Goal: Information Seeking & Learning: Check status

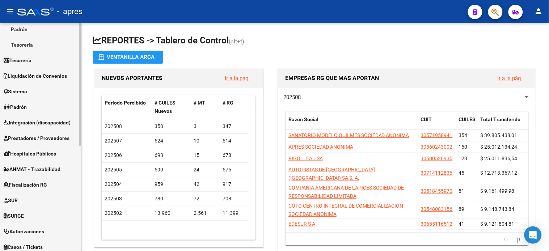
scroll to position [121, 0]
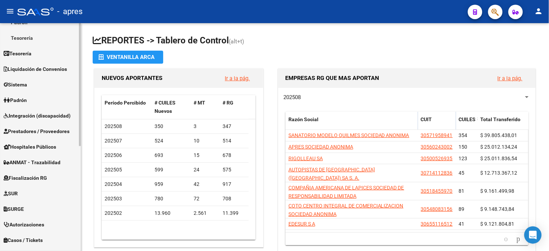
click at [35, 176] on span "Fiscalización RG" at bounding box center [25, 178] width 43 height 8
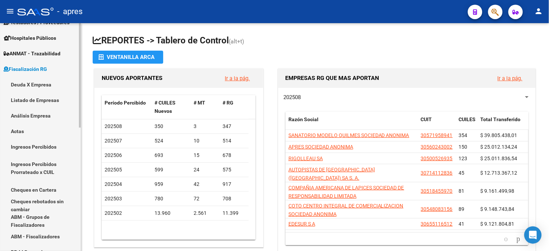
click at [36, 84] on link "Deuda X Empresa" at bounding box center [40, 85] width 81 height 16
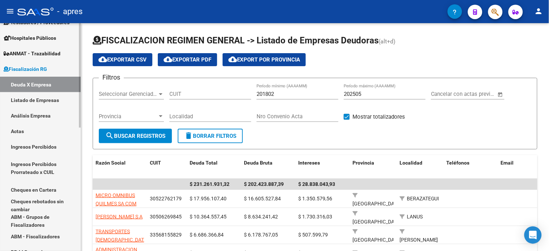
scroll to position [269, 0]
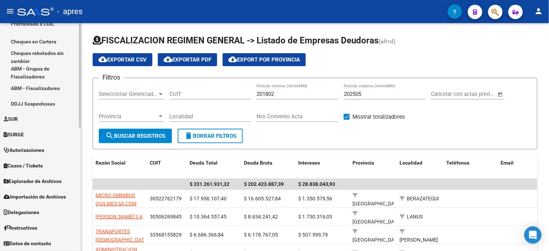
click at [35, 182] on span "Explorador de Archivos" at bounding box center [33, 182] width 58 height 8
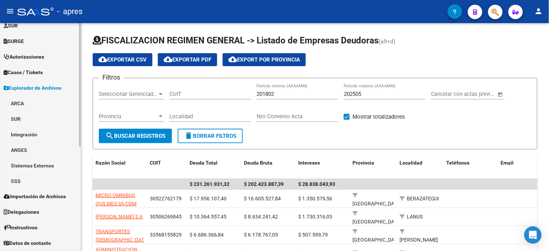
scroll to position [179, 0]
click at [20, 99] on link "ARCA" at bounding box center [40, 104] width 81 height 16
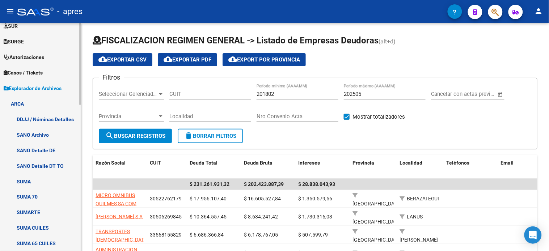
click at [33, 90] on span "Explorador de Archivos" at bounding box center [33, 88] width 58 height 8
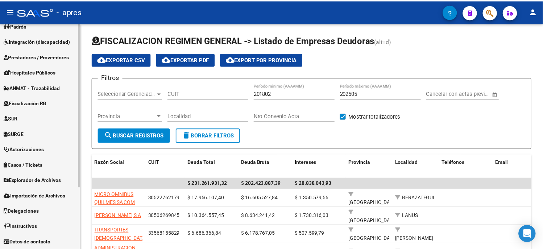
scroll to position [86, 0]
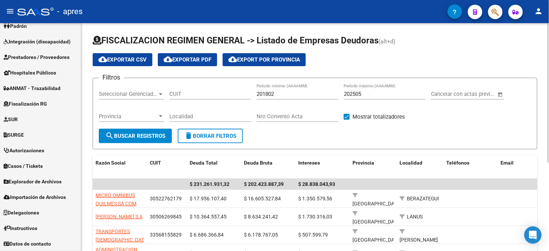
click at [372, 94] on input "202505" at bounding box center [385, 94] width 82 height 7
type input "202507"
click at [197, 95] on input "CUIT" at bounding box center [211, 94] width 82 height 7
type input "27-16394076-6"
click at [122, 139] on span "search Buscar Registros" at bounding box center [135, 136] width 60 height 7
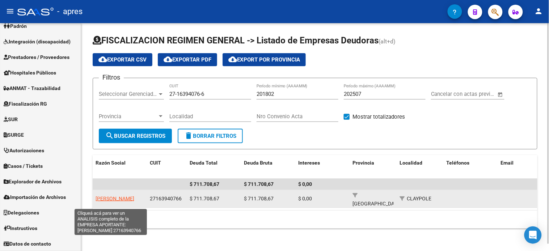
click at [120, 196] on span "[PERSON_NAME]" at bounding box center [115, 199] width 39 height 6
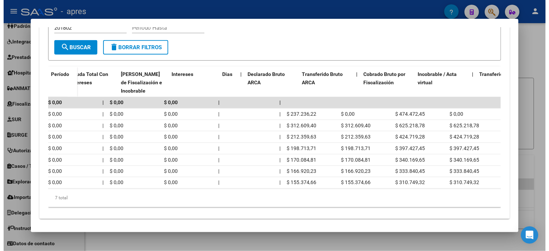
scroll to position [0, 0]
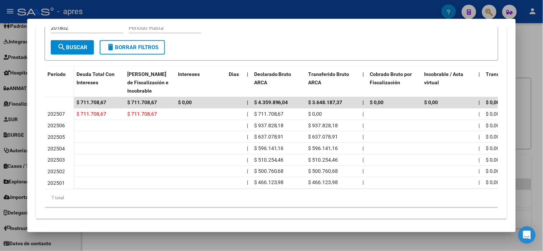
click at [531, 28] on div at bounding box center [271, 125] width 543 height 251
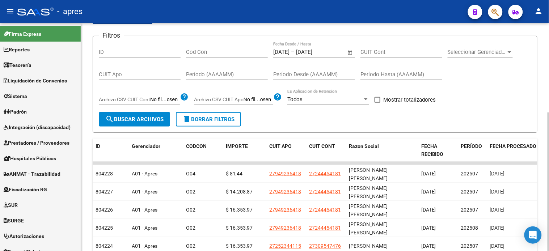
scroll to position [40, 0]
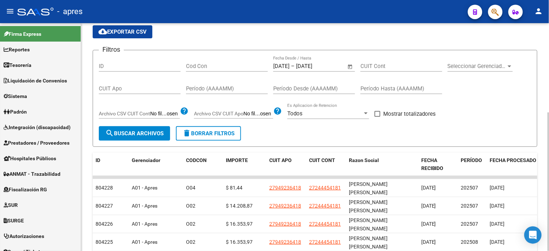
click at [327, 64] on input "19/8/2025" at bounding box center [313, 66] width 35 height 7
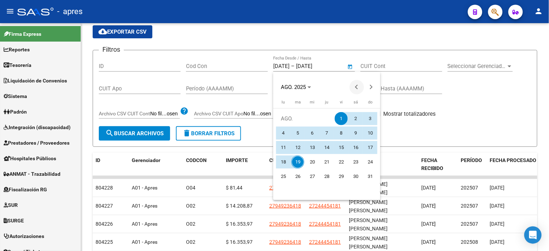
click at [354, 88] on span "Previous month" at bounding box center [357, 87] width 14 height 14
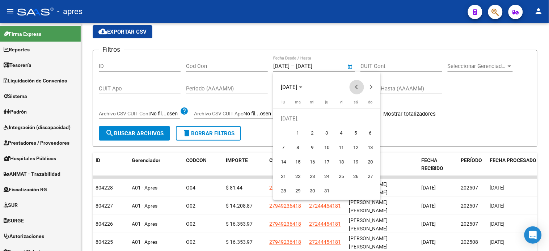
click at [354, 88] on span "Previous month" at bounding box center [357, 87] width 14 height 14
click at [368, 121] on span "1" at bounding box center [370, 118] width 13 height 13
type input "1/6/2025"
click at [371, 86] on button "Next month" at bounding box center [371, 87] width 14 height 14
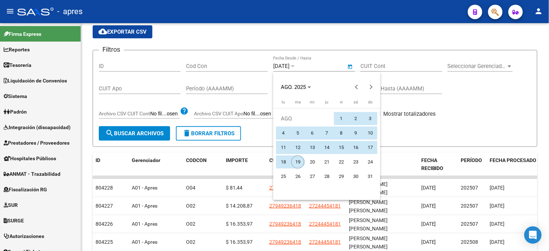
click at [299, 159] on span "19" at bounding box center [298, 162] width 13 height 13
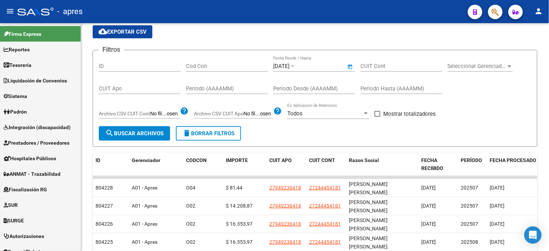
type input "19/8/2025"
click at [121, 86] on input "CUIT Apo" at bounding box center [140, 88] width 82 height 7
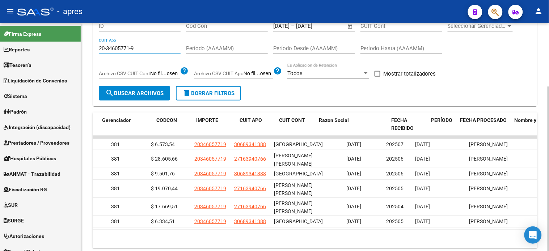
scroll to position [0, 0]
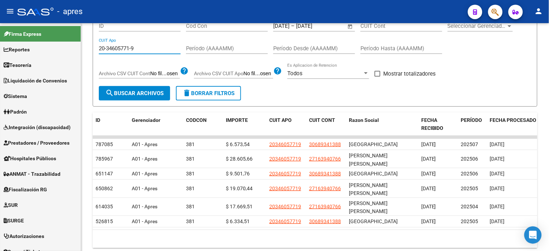
type input "20-34605771-9"
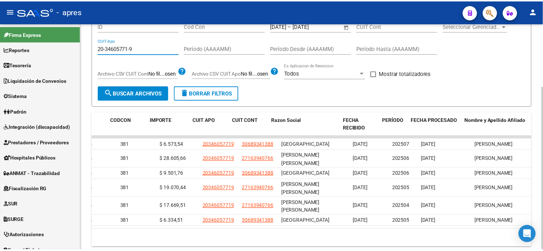
scroll to position [0, 76]
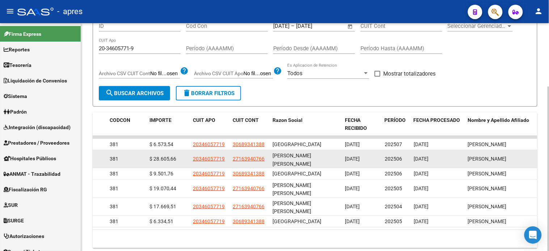
click at [360, 156] on span "13/08/2025" at bounding box center [352, 159] width 15 height 6
drag, startPoint x: 348, startPoint y: 154, endPoint x: 372, endPoint y: 155, distance: 23.6
click at [372, 155] on div "13/08/2025" at bounding box center [362, 159] width 34 height 8
drag, startPoint x: 418, startPoint y: 157, endPoint x: 446, endPoint y: 158, distance: 28.3
click at [429, 157] on span "18/08/2025" at bounding box center [421, 159] width 15 height 6
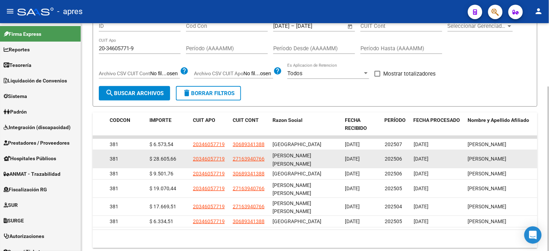
click at [424, 156] on span "18/08/2025" at bounding box center [421, 159] width 15 height 6
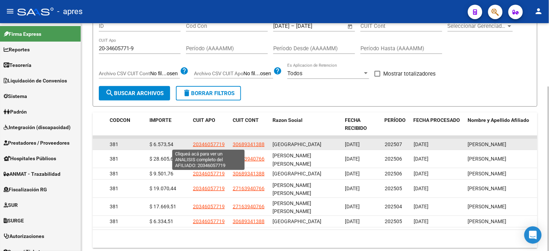
click at [202, 143] on span "20346057719" at bounding box center [209, 145] width 32 height 6
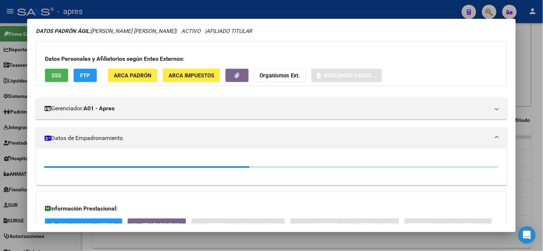
scroll to position [40, 0]
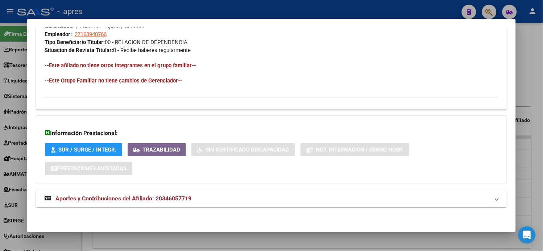
click at [151, 201] on span "Aportes y Contribuciones del Afiliado: 20346057719" at bounding box center [123, 198] width 136 height 7
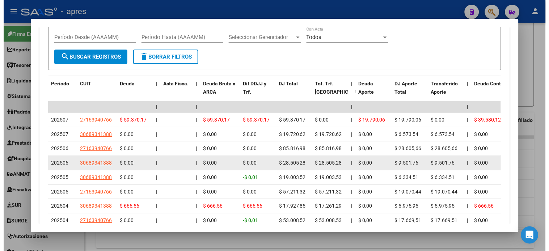
scroll to position [635, 0]
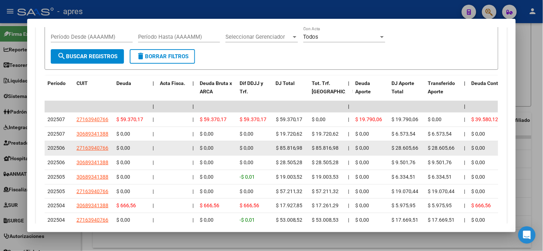
drag, startPoint x: 314, startPoint y: 146, endPoint x: 330, endPoint y: 147, distance: 15.3
click at [330, 147] on span "$ 85.816,98" at bounding box center [325, 148] width 27 height 6
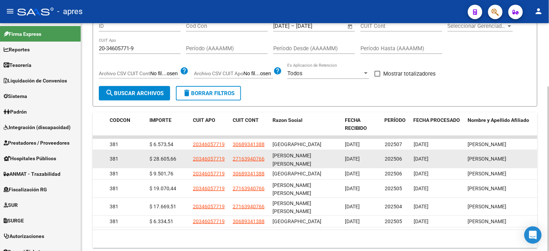
drag, startPoint x: 417, startPoint y: 156, endPoint x: 432, endPoint y: 155, distance: 15.2
click at [429, 156] on span "18/08/2025" at bounding box center [421, 159] width 15 height 6
click at [424, 157] on span "18/08/2025" at bounding box center [421, 159] width 15 height 6
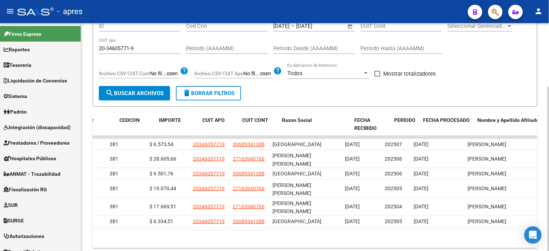
scroll to position [0, 0]
